Goal: Information Seeking & Learning: Learn about a topic

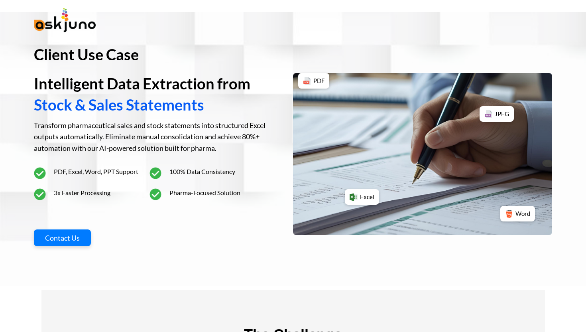
click at [65, 23] on img at bounding box center [65, 20] width 62 height 24
